Goal: Transaction & Acquisition: Book appointment/travel/reservation

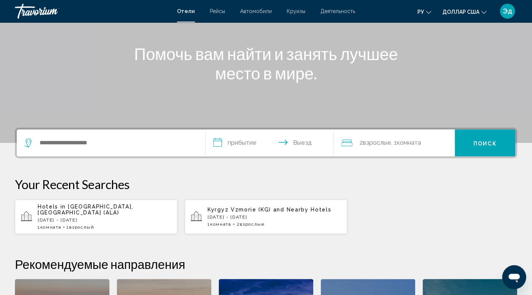
scroll to position [81, 0]
click at [131, 216] on p "[DATE] - [DATE]" at bounding box center [105, 219] width 134 height 5
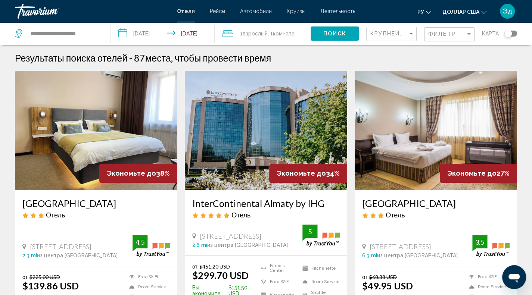
click at [120, 33] on input "**********" at bounding box center [164, 34] width 106 height 25
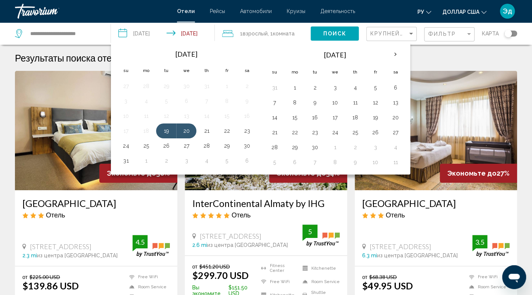
click at [110, 12] on link "Травориум" at bounding box center [92, 11] width 155 height 15
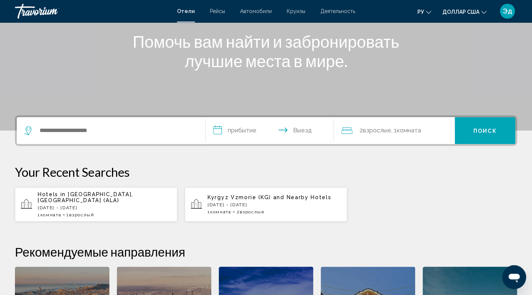
scroll to position [99, 0]
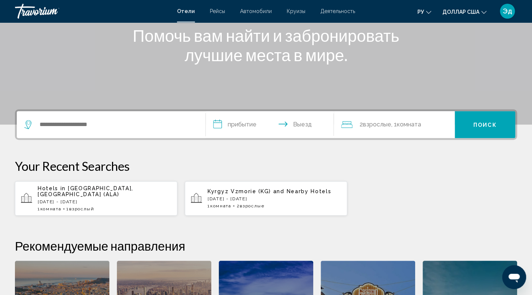
click at [125, 189] on span "[GEOGRAPHIC_DATA], [GEOGRAPHIC_DATA] (ALA)" at bounding box center [86, 192] width 96 height 12
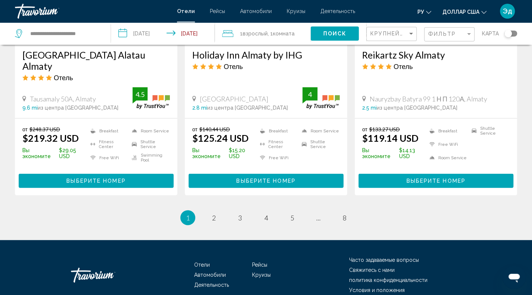
scroll to position [1015, 0]
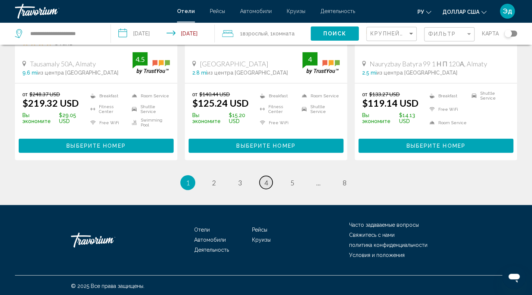
click at [266, 181] on span "4" at bounding box center [266, 183] width 4 height 8
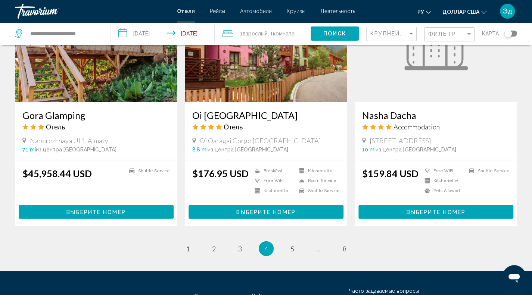
scroll to position [954, 0]
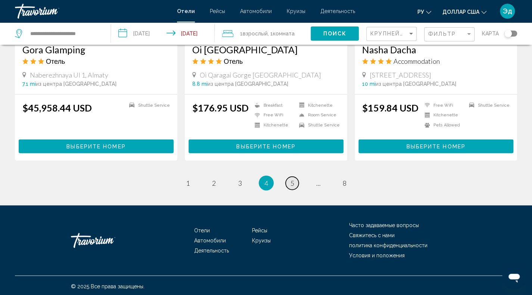
click at [290, 183] on span "5" at bounding box center [292, 183] width 4 height 8
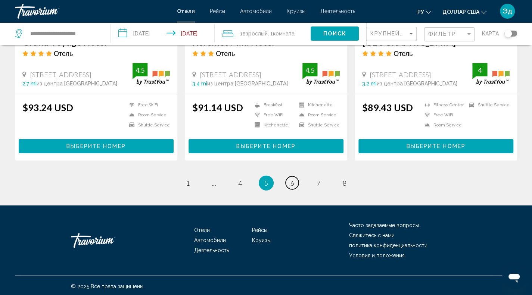
scroll to position [962, 0]
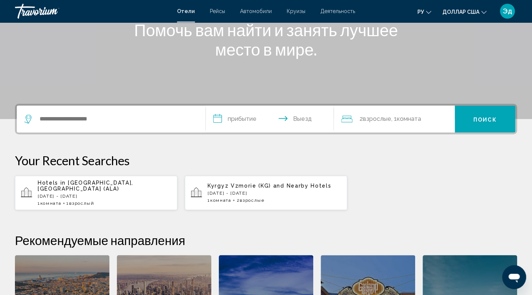
scroll to position [105, 0]
click at [107, 193] on p "[DATE] - [DATE]" at bounding box center [105, 195] width 134 height 5
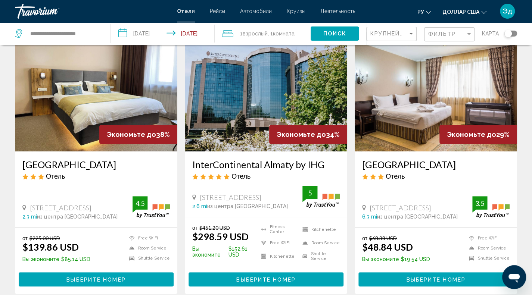
scroll to position [63, 0]
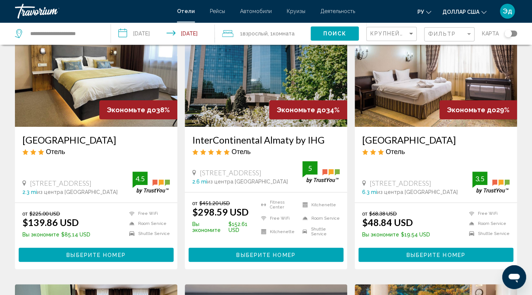
click at [75, 84] on img "Основное содержание" at bounding box center [96, 66] width 162 height 119
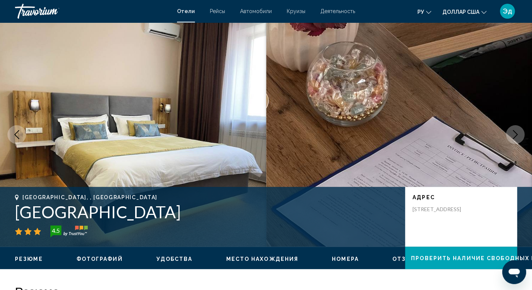
click at [515, 137] on icon "Next image" at bounding box center [515, 134] width 9 height 9
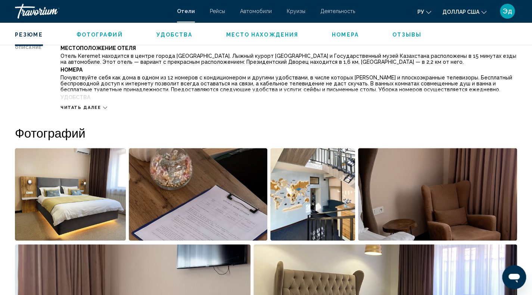
scroll to position [282, 0]
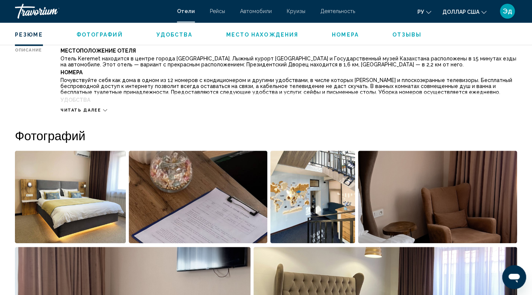
click at [250, 193] on img "Open full-screen image slider" at bounding box center [198, 197] width 139 height 93
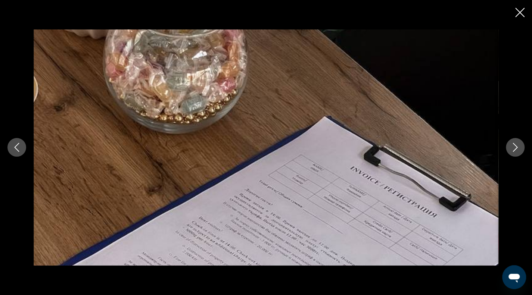
click at [511, 155] on button "Next image" at bounding box center [515, 147] width 19 height 19
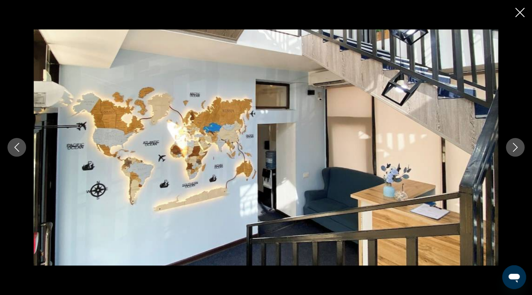
click at [511, 155] on button "Next image" at bounding box center [515, 147] width 19 height 19
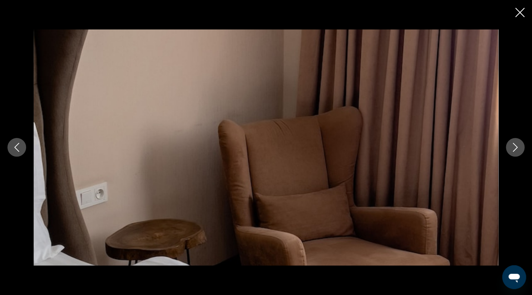
click at [511, 155] on button "Next image" at bounding box center [515, 147] width 19 height 19
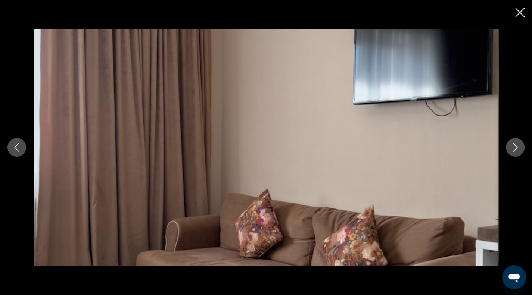
click at [511, 155] on button "Next image" at bounding box center [515, 147] width 19 height 19
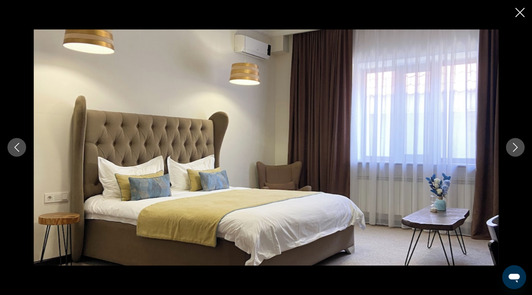
click at [511, 155] on button "Next image" at bounding box center [515, 147] width 19 height 19
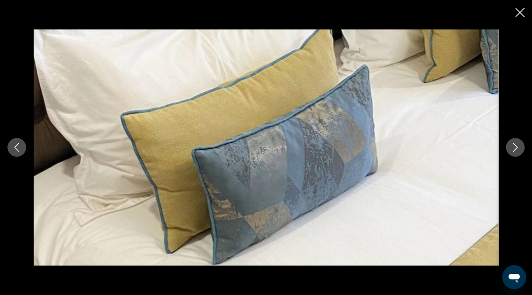
click at [515, 10] on icon "Close slideshow" at bounding box center [519, 12] width 9 height 9
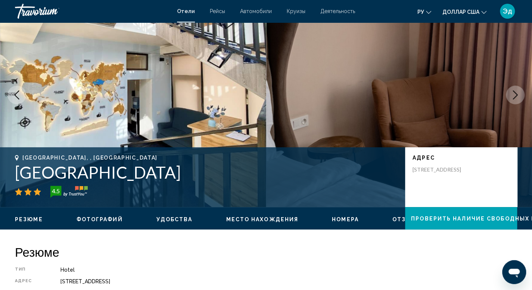
scroll to position [0, 0]
